Goal: Information Seeking & Learning: Learn about a topic

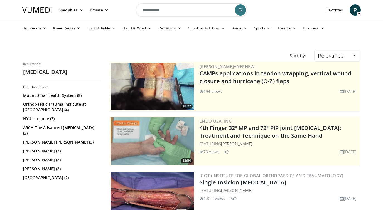
click at [160, 187] on img at bounding box center [151, 195] width 83 height 47
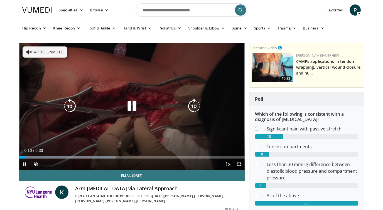
click at [37, 49] on button "Tap to unmute" at bounding box center [45, 51] width 44 height 11
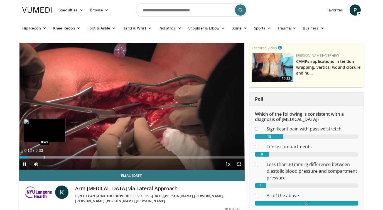
click at [46, 157] on div "Loaded : 42.73% 0:12 0:43" at bounding box center [131, 157] width 225 height 2
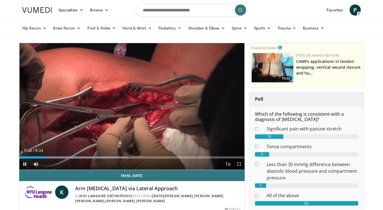
click at [67, 159] on div "Current Time 0:46 / Duration 6:33 Pause Skip Backward Skip Forward Mute Loaded …" at bounding box center [131, 164] width 225 height 11
click at [70, 157] on div "Progress Bar" at bounding box center [70, 157] width 1 height 2
click at [237, 164] on span "Video Player" at bounding box center [238, 164] width 11 height 11
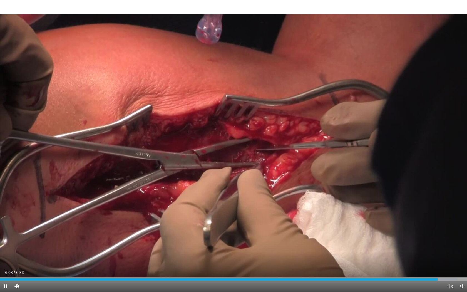
click at [382, 210] on span "Video Player" at bounding box center [461, 286] width 11 height 11
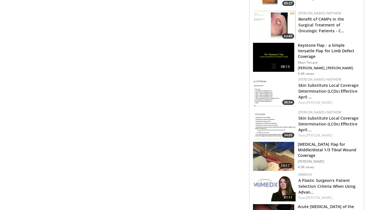
scroll to position [589, 0]
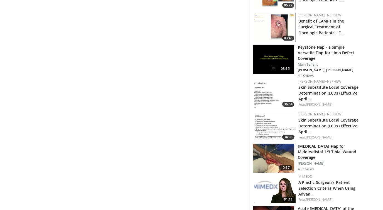
click at [281, 154] on img at bounding box center [273, 158] width 41 height 29
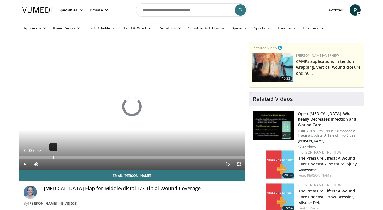
click at [53, 155] on div "Loaded : 0% -:- 0:00" at bounding box center [131, 155] width 225 height 5
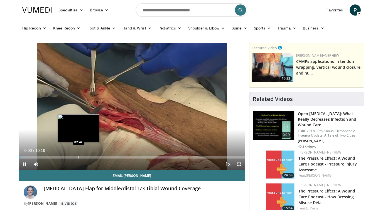
click at [79, 155] on div "Loaded : 1.58% 00:00 02:42" at bounding box center [131, 155] width 225 height 5
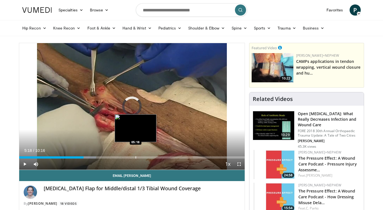
click at [135, 155] on div "Loaded : 34.10% 05:18 05:18" at bounding box center [131, 155] width 225 height 5
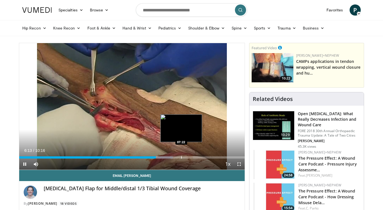
click at [181, 157] on div "Progress Bar" at bounding box center [181, 157] width 1 height 2
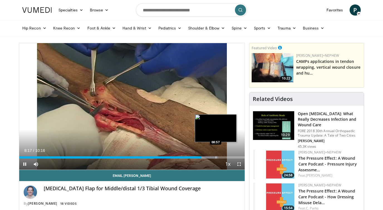
click at [216, 156] on div "Loaded : 88.36% 08:18 08:57" at bounding box center [131, 155] width 225 height 5
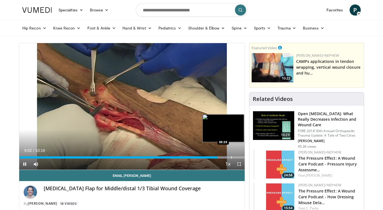
click at [234, 157] on div "Loaded : 92.58% 09:02 09:39" at bounding box center [131, 157] width 225 height 2
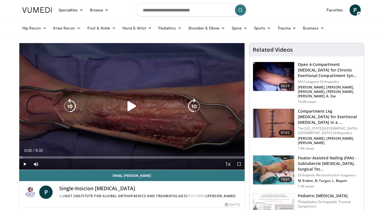
click at [129, 107] on icon "Video Player" at bounding box center [132, 106] width 16 height 16
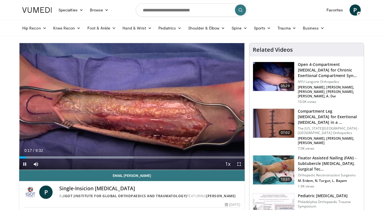
click at [240, 166] on span "Video Player" at bounding box center [238, 164] width 11 height 11
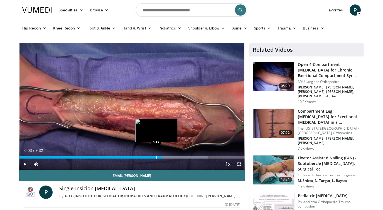
click at [156, 157] on div "Progress Bar" at bounding box center [156, 157] width 1 height 2
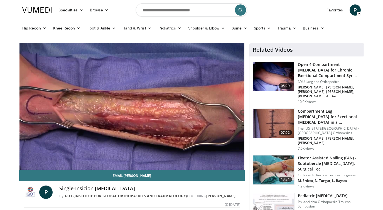
click at [148, 156] on video-js "**********" at bounding box center [131, 106] width 225 height 127
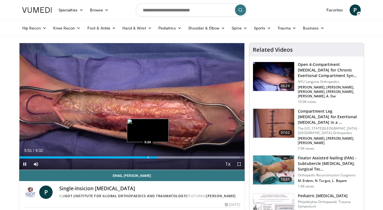
click at [148, 157] on div "Progress Bar" at bounding box center [148, 157] width 1 height 2
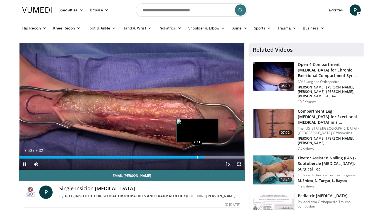
click at [197, 157] on div "Progress Bar" at bounding box center [197, 157] width 1 height 2
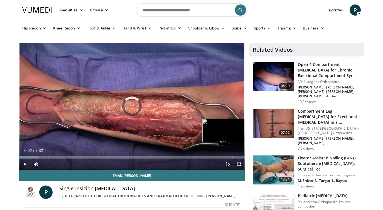
click at [232, 156] on div "Loaded : 8.65% 0:02 9:00" at bounding box center [131, 155] width 225 height 5
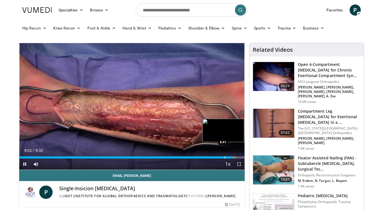
click at [224, 157] on div "Progress Bar" at bounding box center [224, 157] width 1 height 2
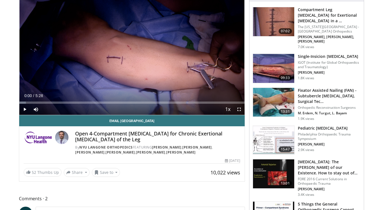
scroll to position [19, 0]
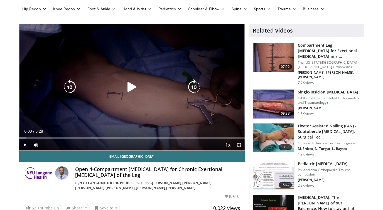
click at [130, 86] on icon "Video Player" at bounding box center [132, 87] width 16 height 16
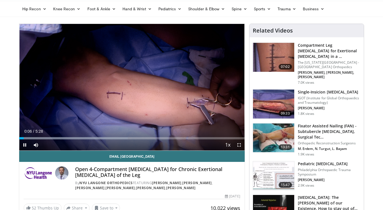
click at [239, 145] on span "Video Player" at bounding box center [238, 144] width 11 height 11
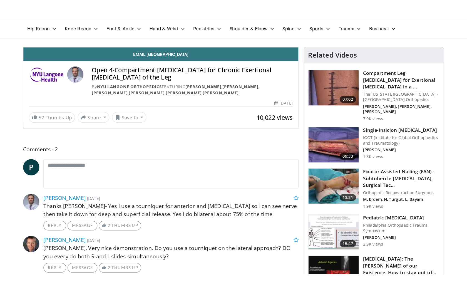
scroll to position [0, 0]
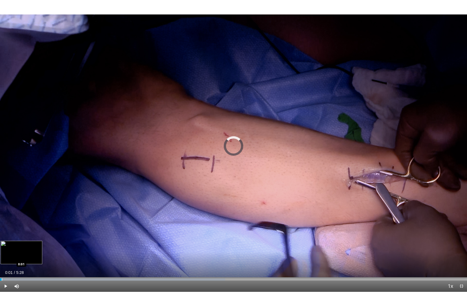
click at [2, 210] on div "Progress Bar" at bounding box center [2, 279] width 1 height 2
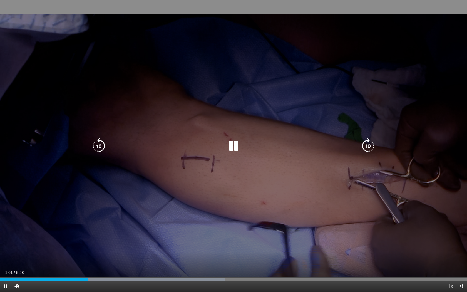
click at [233, 147] on icon "Video Player" at bounding box center [234, 146] width 16 height 16
click at [186, 61] on div "10 seconds Tap to unmute" at bounding box center [233, 146] width 467 height 292
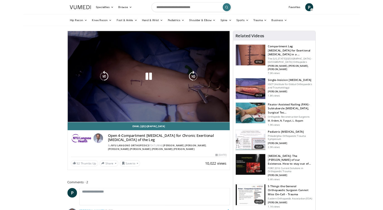
scroll to position [19, 0]
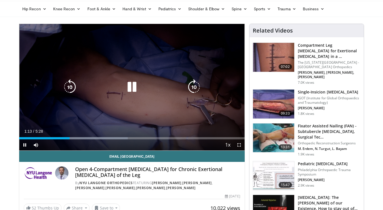
click at [136, 87] on icon "Video Player" at bounding box center [132, 87] width 16 height 16
click at [131, 87] on icon "Video Player" at bounding box center [132, 87] width 16 height 16
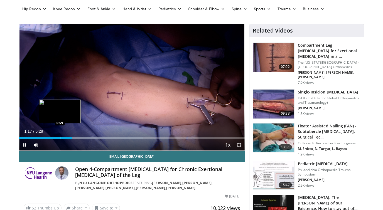
click at [60, 138] on div "Progress Bar" at bounding box center [60, 138] width 1 height 2
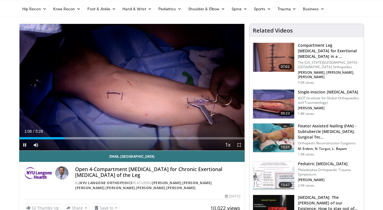
click at [239, 143] on span "Video Player" at bounding box center [238, 144] width 11 height 11
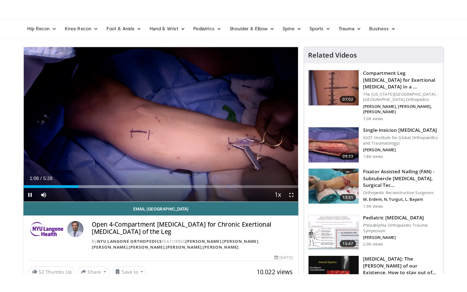
scroll to position [0, 0]
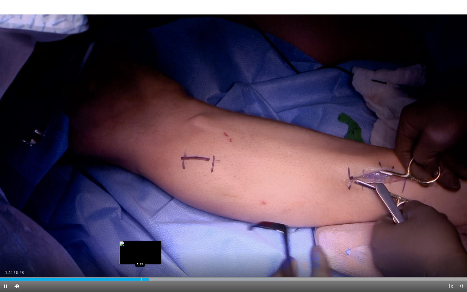
click at [141, 210] on div "Progress Bar" at bounding box center [141, 279] width 1 height 2
click at [129, 210] on div "1:30" at bounding box center [64, 279] width 129 height 2
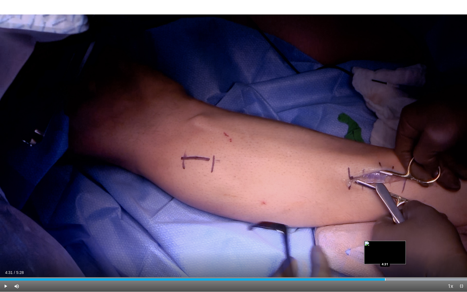
click at [382, 210] on div "Loaded : 99.95% 5:02 4:31" at bounding box center [233, 277] width 467 height 5
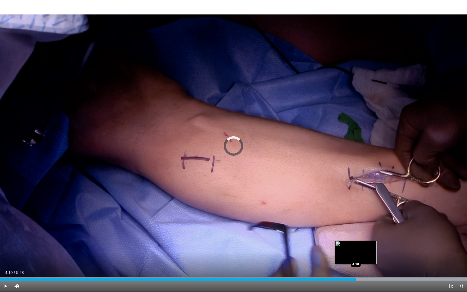
click at [356, 210] on div "Progress Bar" at bounding box center [356, 279] width 1 height 2
click at [348, 210] on div "4:11" at bounding box center [178, 279] width 357 height 2
click at [331, 210] on div "Loaded : 99.94% 4:05 3:53" at bounding box center [233, 277] width 467 height 5
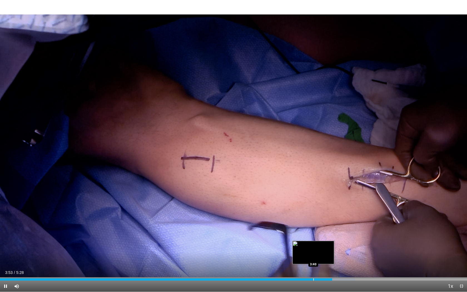
click at [313, 210] on div "Loaded : 76.06% 3:53 3:40" at bounding box center [233, 277] width 467 height 5
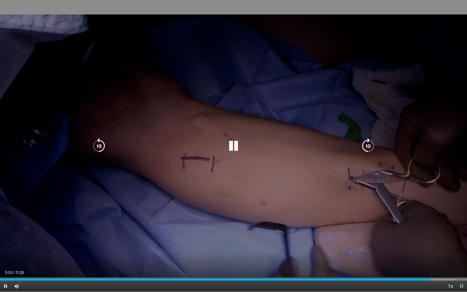
click at [259, 105] on div "10 seconds Tap to unmute" at bounding box center [233, 146] width 467 height 292
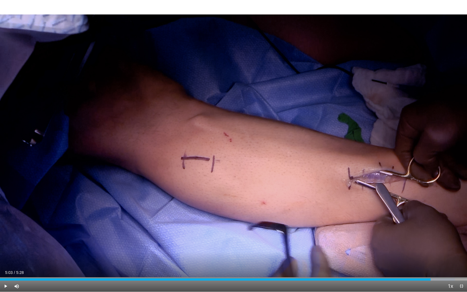
click at [382, 210] on span "Video Player" at bounding box center [461, 286] width 11 height 11
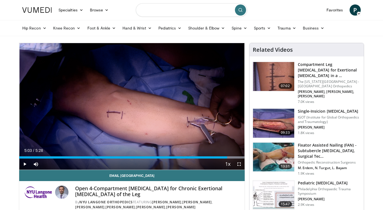
click at [159, 11] on input "Search topics, interventions" at bounding box center [191, 9] width 111 height 13
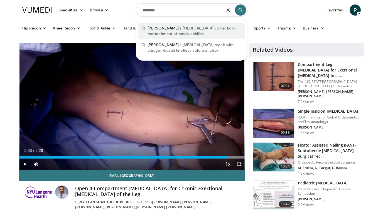
click at [158, 29] on span "haglund" at bounding box center [162, 28] width 31 height 5
type input "**********"
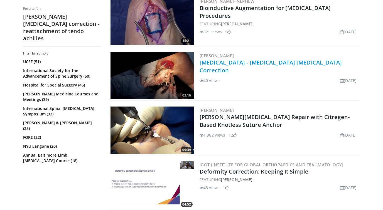
scroll to position [230, 0]
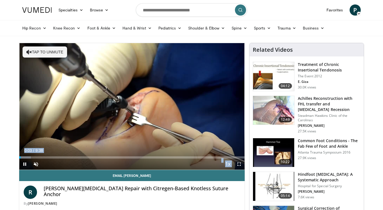
drag, startPoint x: 105, startPoint y: 59, endPoint x: -38, endPoint y: 85, distance: 145.3
click at [0, 85] on html "Specialties Adult & Family Medicine Allergy, Asthma, Immunology Anesthesiology …" at bounding box center [191, 105] width 383 height 210
click at [48, 159] on div "30%" at bounding box center [50, 164] width 19 height 11
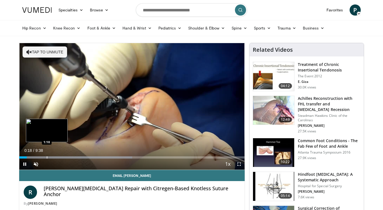
click at [47, 156] on div "Progress Bar" at bounding box center [47, 157] width 1 height 2
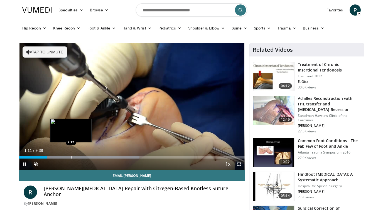
click at [71, 156] on div "Progress Bar" at bounding box center [71, 157] width 1 height 2
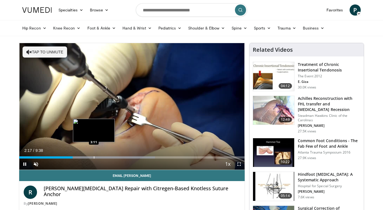
click at [94, 156] on div "Progress Bar" at bounding box center [94, 157] width 1 height 2
click at [101, 156] on div "Progress Bar" at bounding box center [100, 157] width 1 height 2
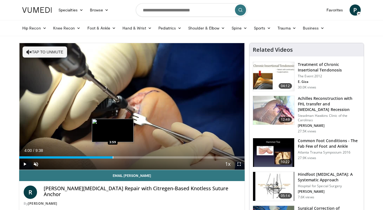
click at [113, 156] on div "Progress Bar" at bounding box center [113, 157] width 1 height 2
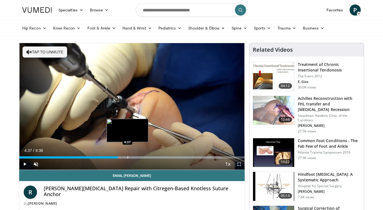
click at [127, 156] on div "Progress Bar" at bounding box center [127, 157] width 1 height 2
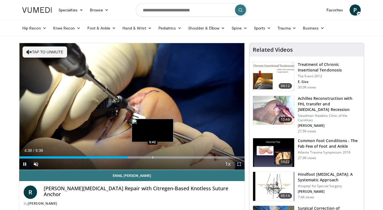
click at [152, 158] on div "Progress Bar" at bounding box center [152, 157] width 1 height 2
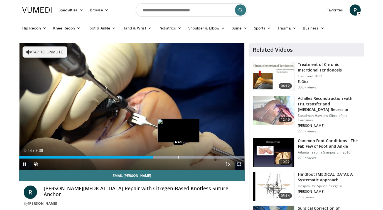
click at [179, 157] on div "Progress Bar" at bounding box center [178, 157] width 1 height 2
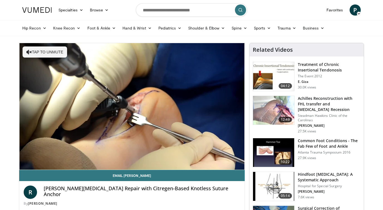
click at [306, 67] on h3 "Treatment of Chronic Insertional Tendonosis" at bounding box center [329, 67] width 63 height 11
click at [314, 99] on h3 "Achilles Reconstruction with FHL transfer and [MEDICAL_DATA] Recession" at bounding box center [329, 104] width 63 height 17
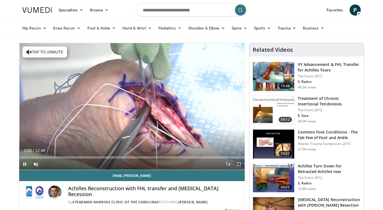
scroll to position [20, 0]
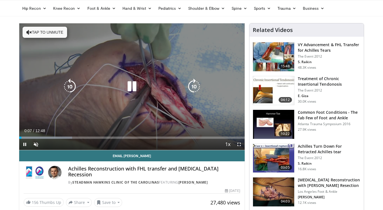
click at [39, 30] on button "Tap to unmute" at bounding box center [45, 32] width 44 height 11
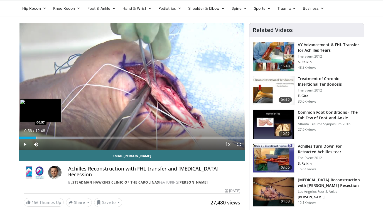
click at [36, 136] on div "Loaded : 28.57% 00:09 00:57" at bounding box center [131, 135] width 225 height 5
click at [49, 137] on div "Progress Bar" at bounding box center [48, 138] width 1 height 2
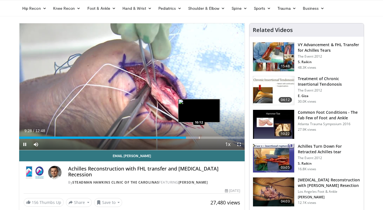
click at [199, 137] on div "Progress Bar" at bounding box center [199, 138] width 1 height 2
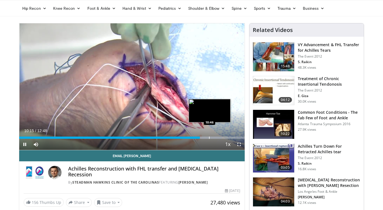
click at [209, 137] on div "Progress Bar" at bounding box center [209, 138] width 1 height 2
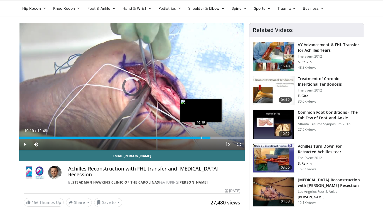
click at [201, 137] on div "Progress Bar" at bounding box center [201, 138] width 1 height 2
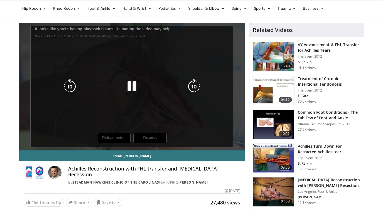
click at [140, 113] on div "10 seconds Tap to unmute" at bounding box center [131, 86] width 225 height 127
click at [132, 92] on icon "Video Player" at bounding box center [132, 87] width 16 height 16
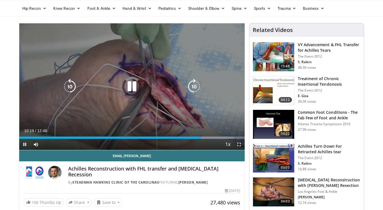
click at [138, 91] on icon "Video Player" at bounding box center [132, 87] width 16 height 16
click at [137, 79] on icon "Video Player" at bounding box center [132, 87] width 16 height 16
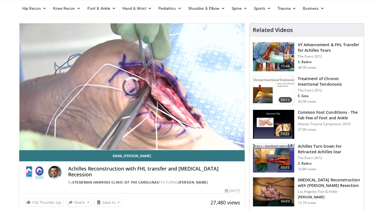
click at [276, 47] on img at bounding box center [273, 56] width 41 height 29
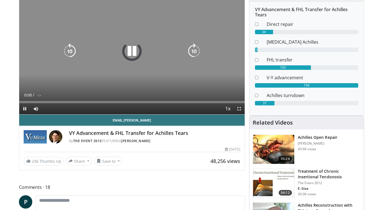
scroll to position [56, 0]
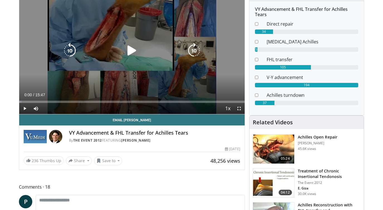
click at [132, 51] on icon "Video Player" at bounding box center [132, 51] width 16 height 16
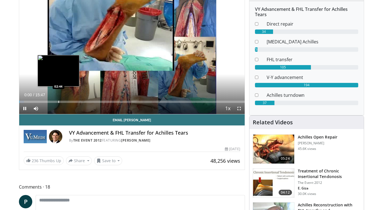
click at [59, 101] on div "Progress Bar" at bounding box center [58, 102] width 1 height 2
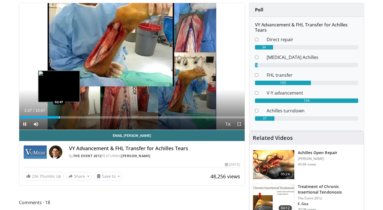
scroll to position [37, 0]
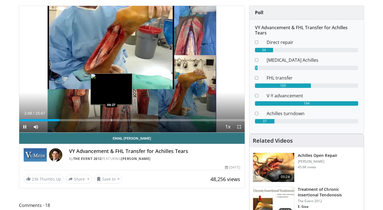
click at [112, 120] on div "Progress Bar" at bounding box center [111, 120] width 1 height 2
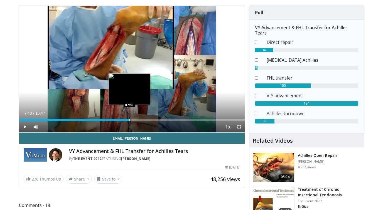
click at [129, 120] on div "Progress Bar" at bounding box center [129, 120] width 1 height 2
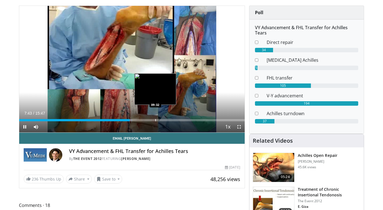
click at [155, 118] on div "Loaded : 50.14% 07:44 09:32" at bounding box center [131, 118] width 225 height 5
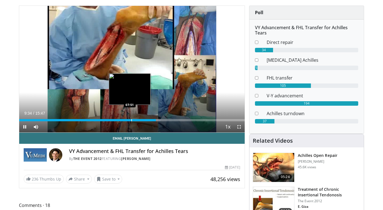
click at [127, 119] on div "Loaded : 62.68% 09:34 07:51" at bounding box center [131, 120] width 225 height 2
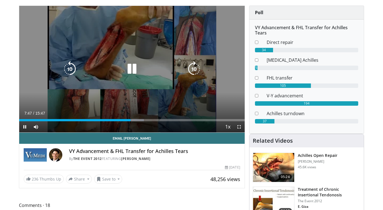
click at [132, 98] on div "10 seconds Tap to unmute" at bounding box center [131, 69] width 225 height 127
